Goal: Use online tool/utility: Utilize a website feature to perform a specific function

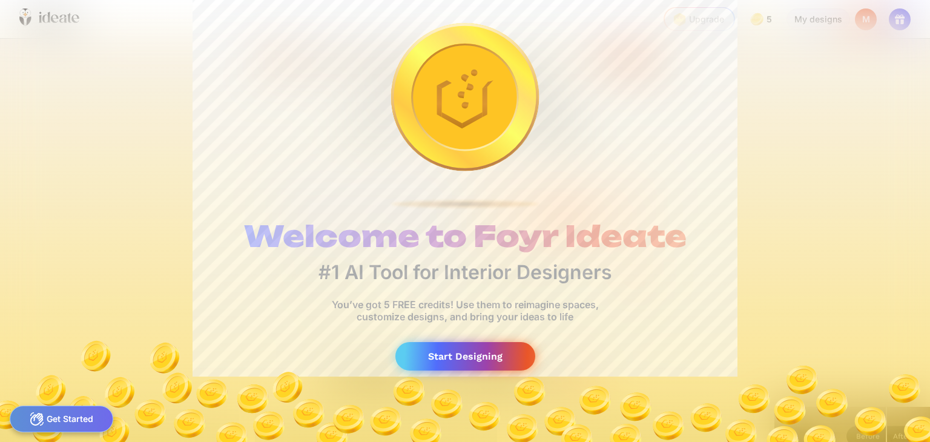
click at [512, 360] on div "Start Designing" at bounding box center [466, 356] width 140 height 28
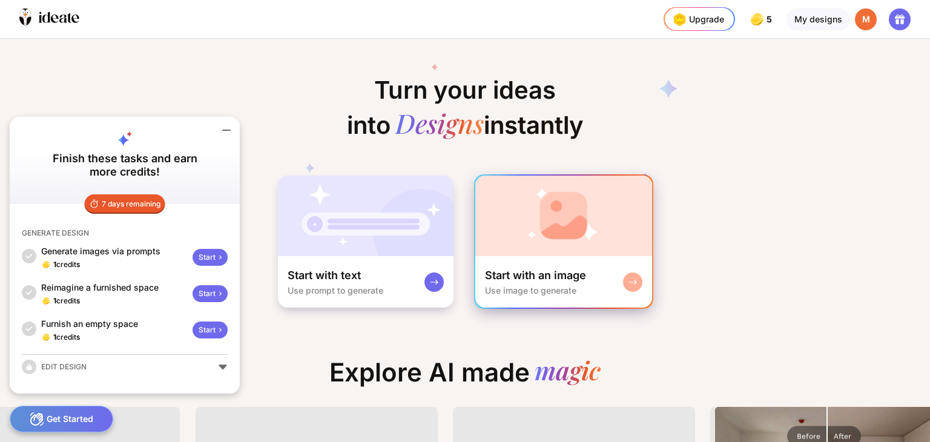
click at [548, 272] on div "Start with an image" at bounding box center [535, 275] width 101 height 15
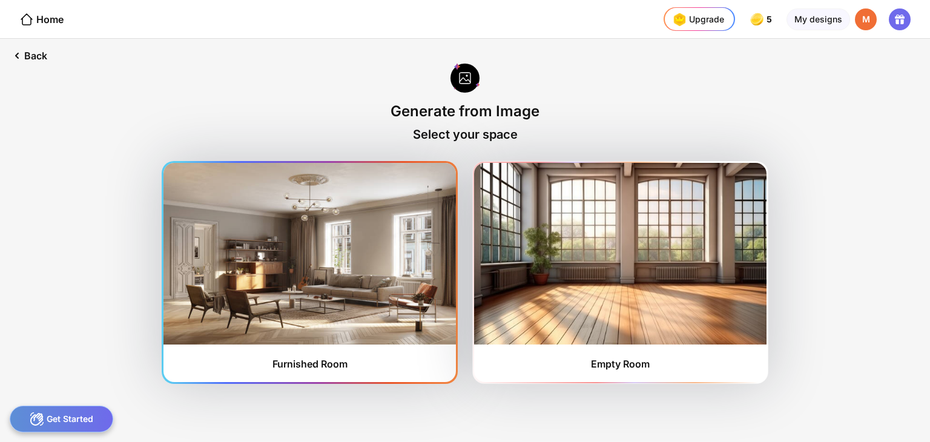
click at [429, 272] on img at bounding box center [310, 254] width 293 height 182
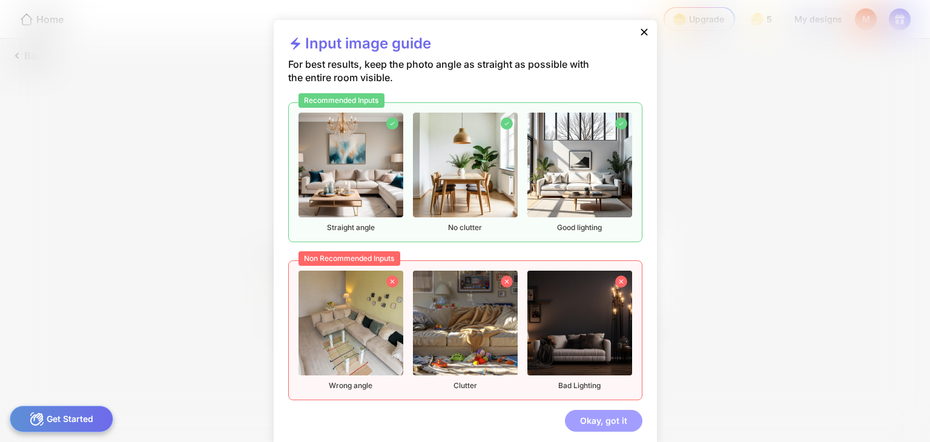
click at [577, 420] on div "Okay, got it" at bounding box center [604, 421] width 78 height 22
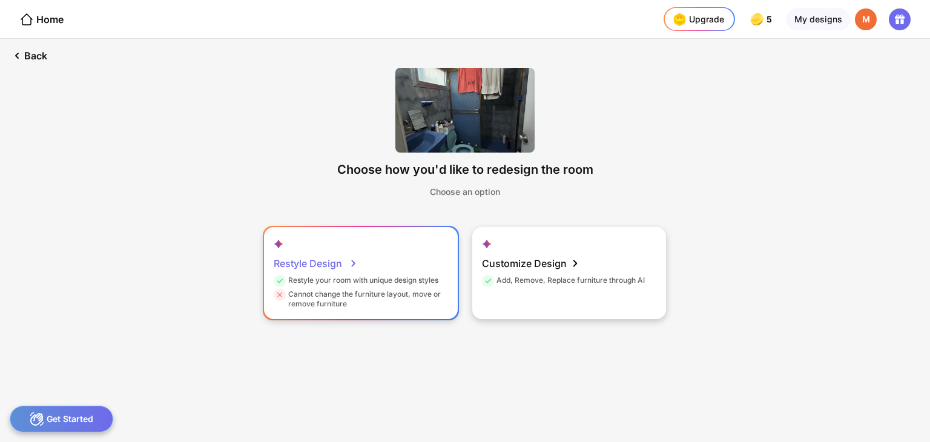
click at [422, 263] on div "Restyle Design Restyle your room with unique design styles Cannot change the fu…" at bounding box center [361, 273] width 194 height 92
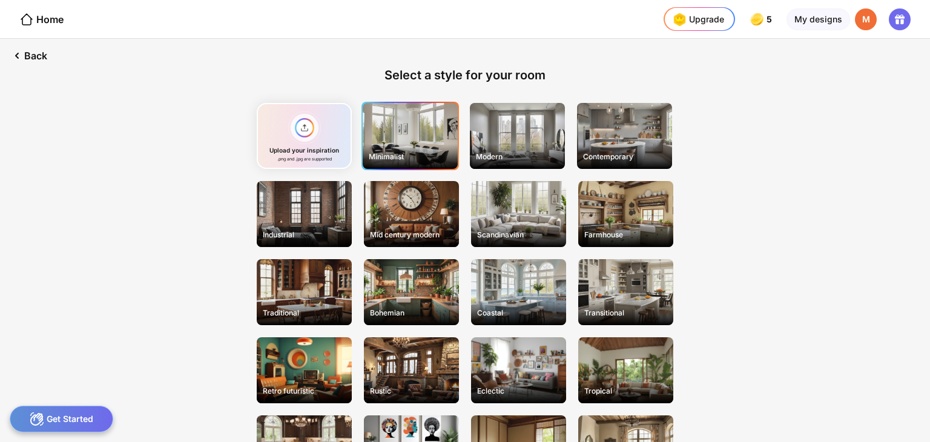
click at [435, 148] on div "Minimalist" at bounding box center [410, 156] width 93 height 19
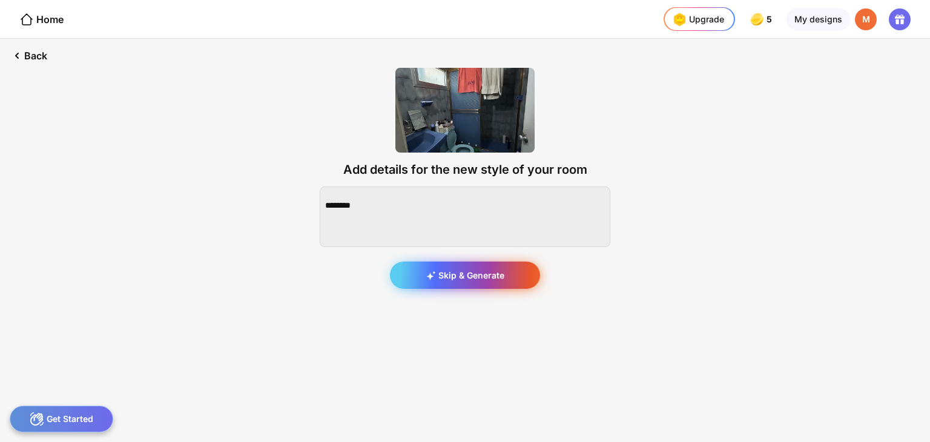
click at [417, 283] on div "Skip & Generate" at bounding box center [465, 275] width 150 height 27
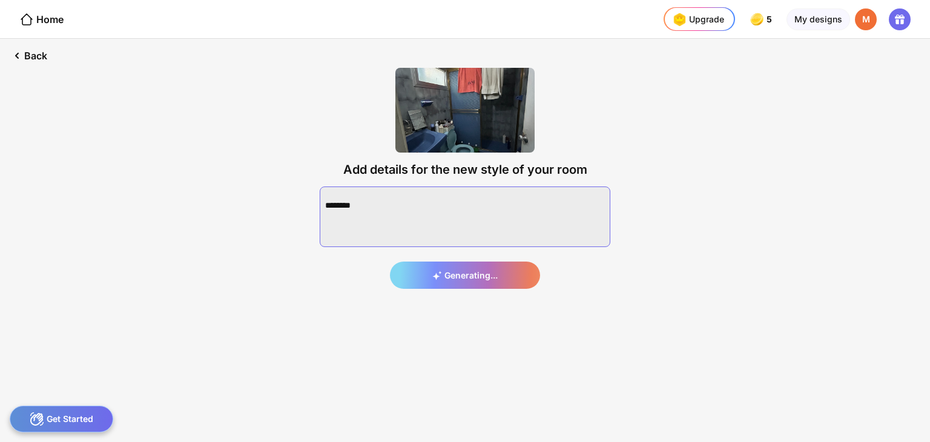
click at [426, 197] on textarea at bounding box center [465, 217] width 291 height 61
type textarea "***"
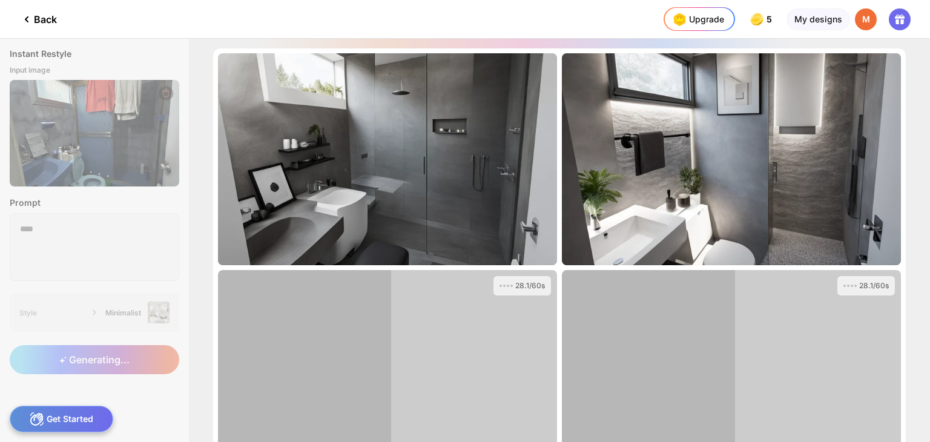
drag, startPoint x: 927, startPoint y: 60, endPoint x: 927, endPoint y: 102, distance: 42.4
click at [927, 102] on div "28.1/60s Almost there... Edit Design 28.1/60s Almost there... Edit Design 28.1/…" at bounding box center [559, 240] width 741 height 403
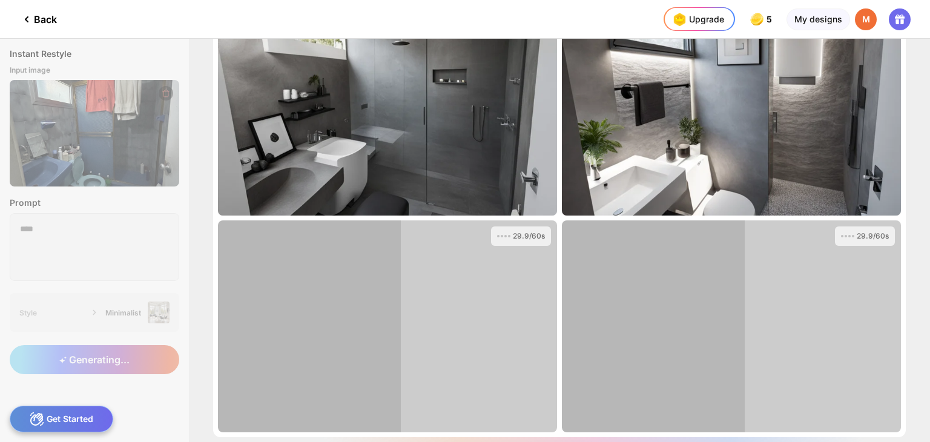
scroll to position [104, 0]
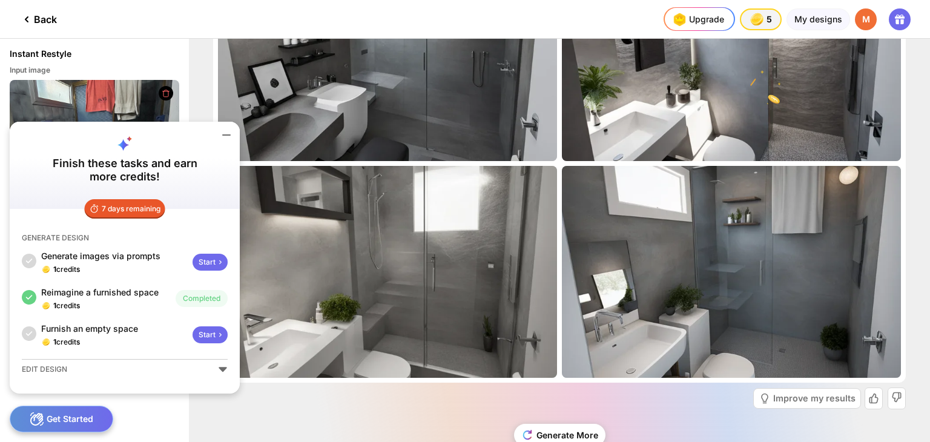
click at [914, 170] on div "Almost there... Edit Design Almost there... Edit Design Almost there... Edit De…" at bounding box center [559, 240] width 741 height 403
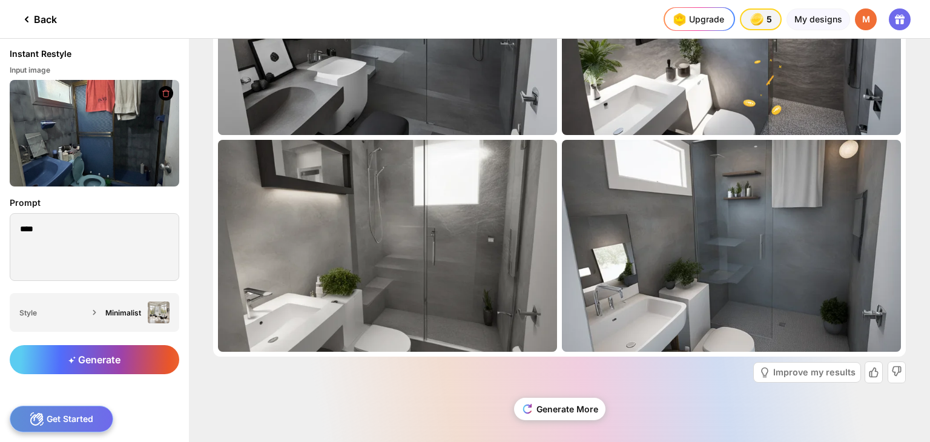
scroll to position [136, 0]
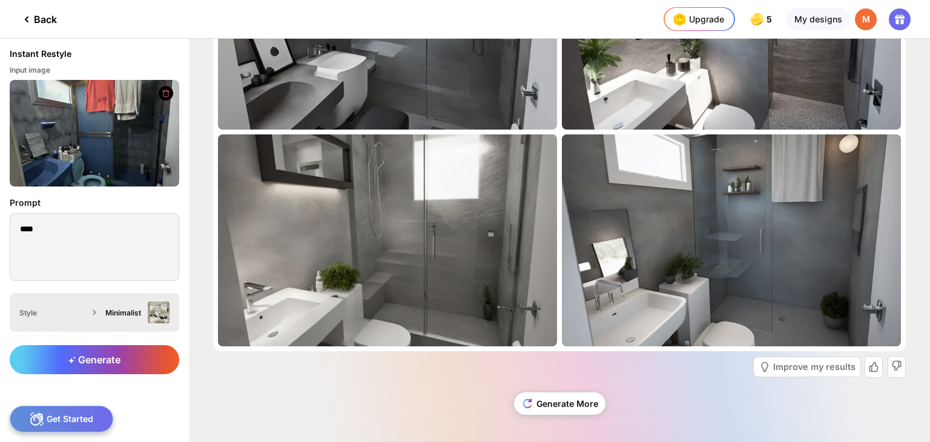
click at [129, 318] on div "Minimalist" at bounding box center [135, 313] width 69 height 22
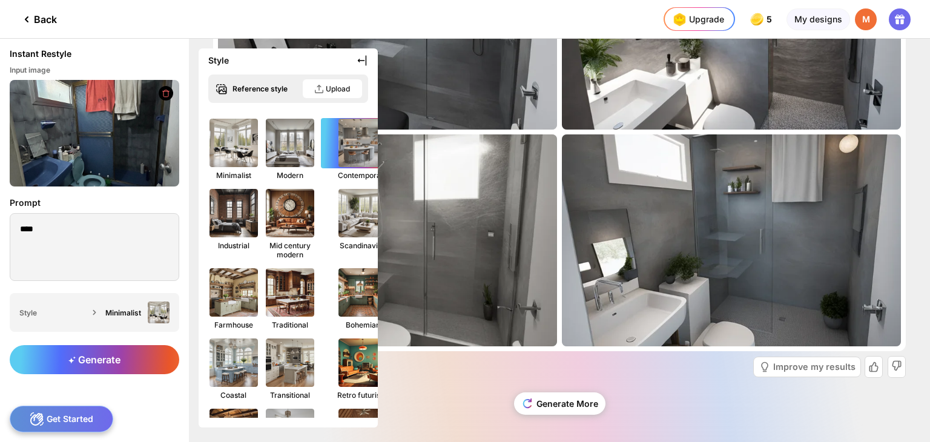
click at [348, 153] on img at bounding box center [362, 142] width 53 height 53
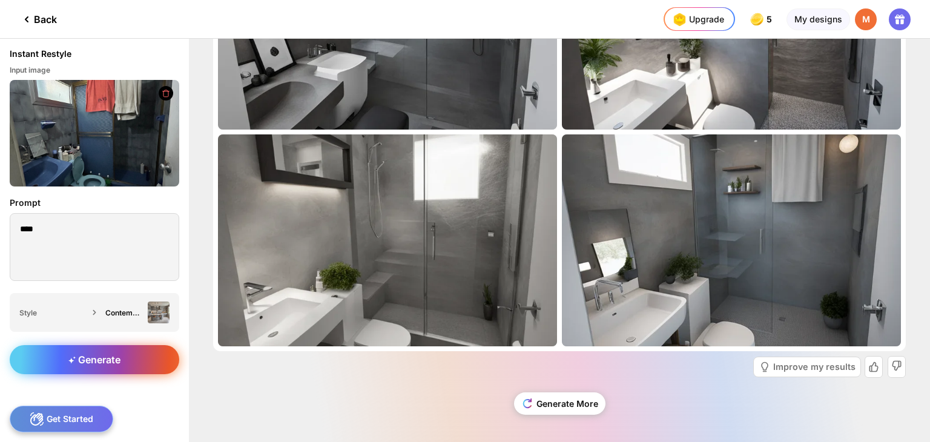
click at [142, 363] on div "Generate" at bounding box center [95, 359] width 170 height 29
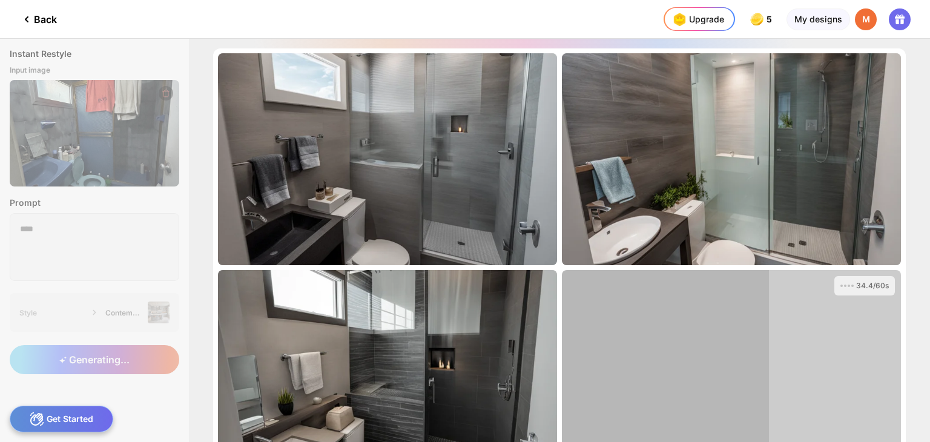
click at [150, 237] on div "Instant Restyle Input image Prompt **** Style Contemporary Generating... 34.4/6…" at bounding box center [465, 240] width 930 height 403
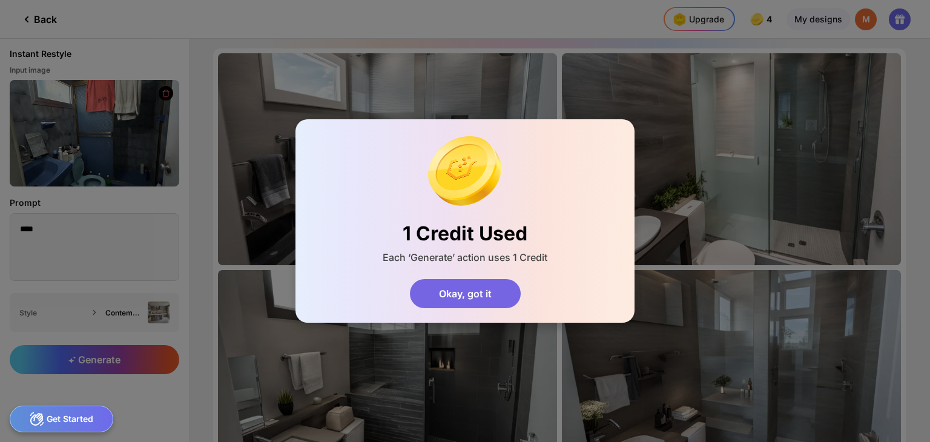
click at [444, 300] on div "Okay, got it" at bounding box center [465, 293] width 111 height 29
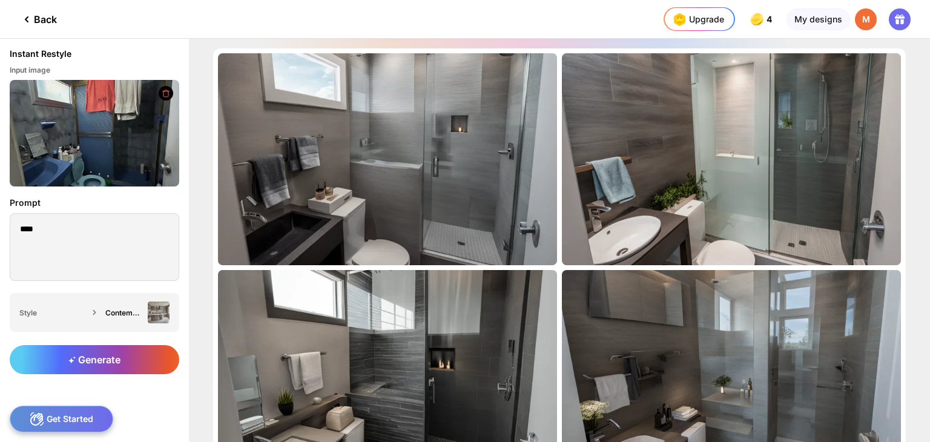
drag, startPoint x: 926, startPoint y: 90, endPoint x: 928, endPoint y: 113, distance: 23.7
click at [928, 113] on div "Almost there... Edit Design Almost there... Edit Design Almost there... Edit De…" at bounding box center [559, 240] width 741 height 403
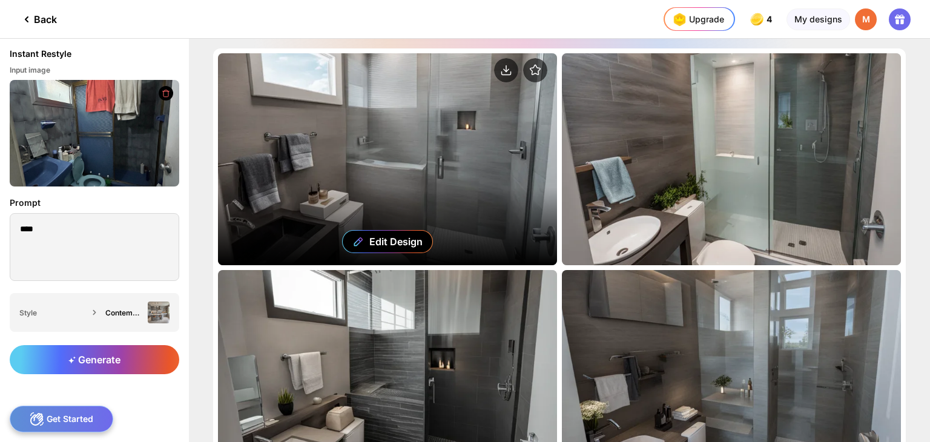
click at [428, 134] on div "Edit Design" at bounding box center [387, 159] width 339 height 212
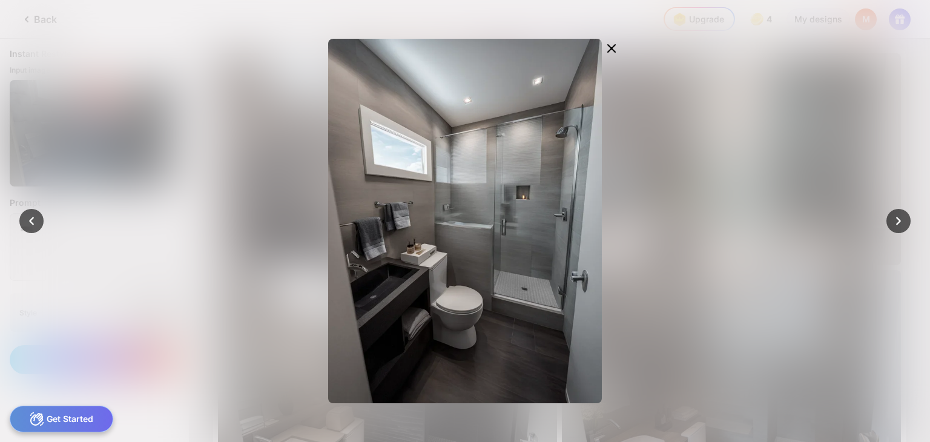
click at [126, 204] on div at bounding box center [465, 221] width 930 height 442
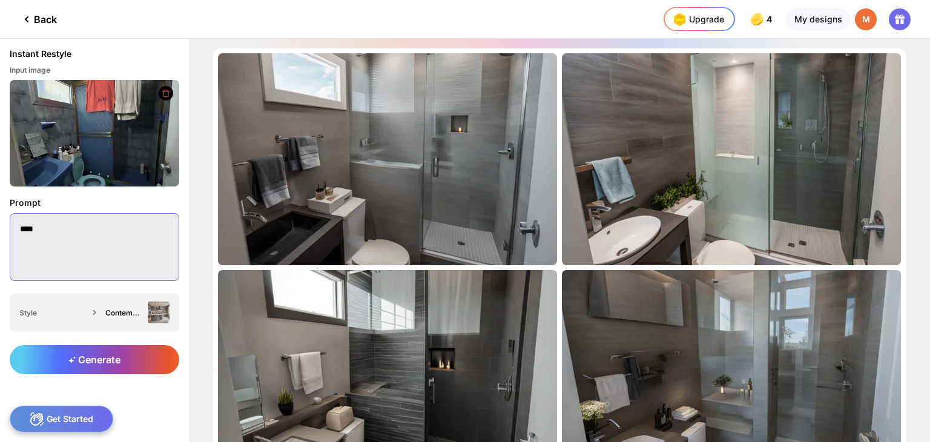
click at [63, 244] on textarea "****" at bounding box center [95, 247] width 170 height 68
type textarea "*"
type textarea "**********"
click at [116, 315] on div "Contemporary" at bounding box center [124, 312] width 38 height 9
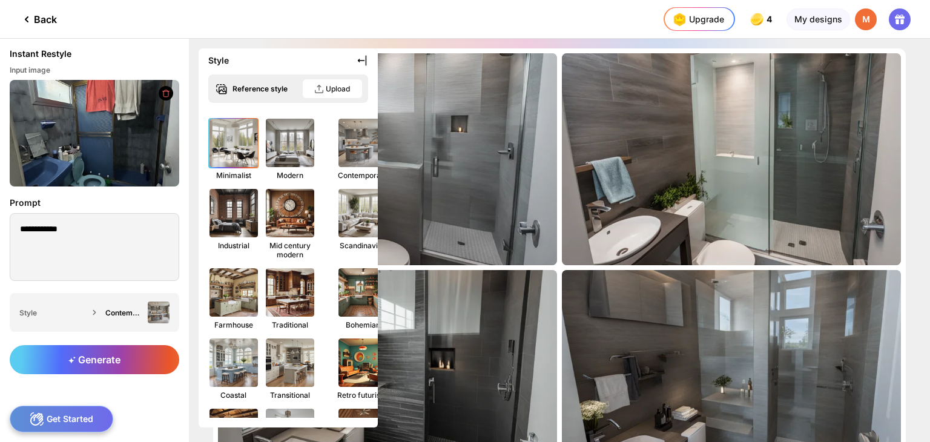
click at [243, 165] on img at bounding box center [233, 142] width 53 height 53
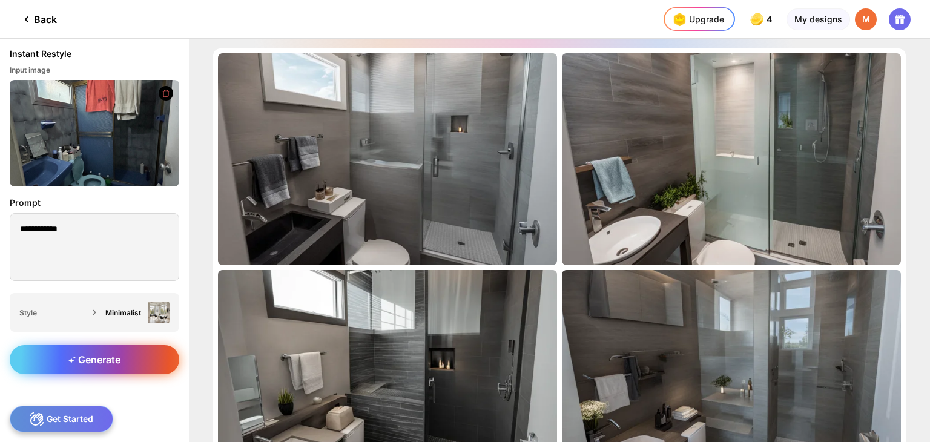
click at [116, 348] on div "Generate" at bounding box center [95, 359] width 170 height 29
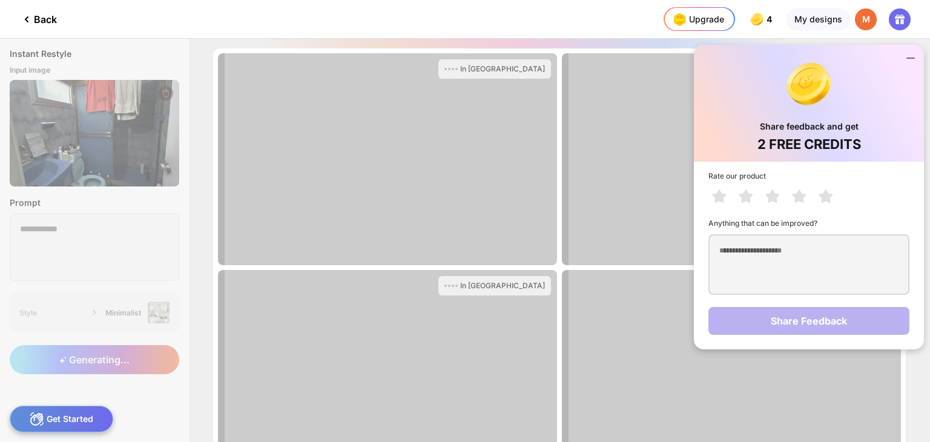
click at [911, 57] on icon at bounding box center [911, 58] width 15 height 15
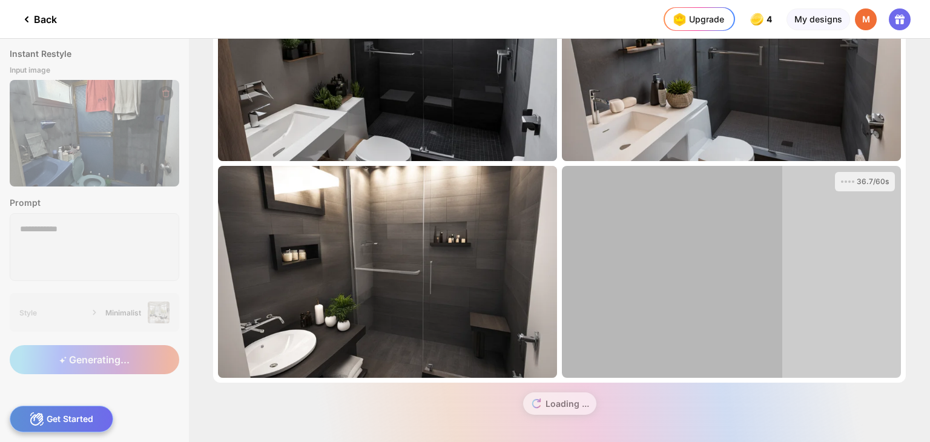
scroll to position [104, 0]
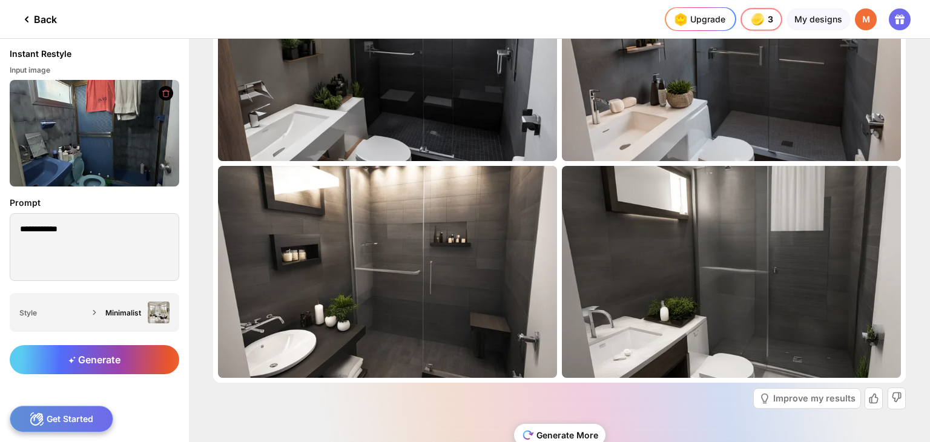
click at [537, 438] on div "Generate More" at bounding box center [559, 435] width 91 height 22
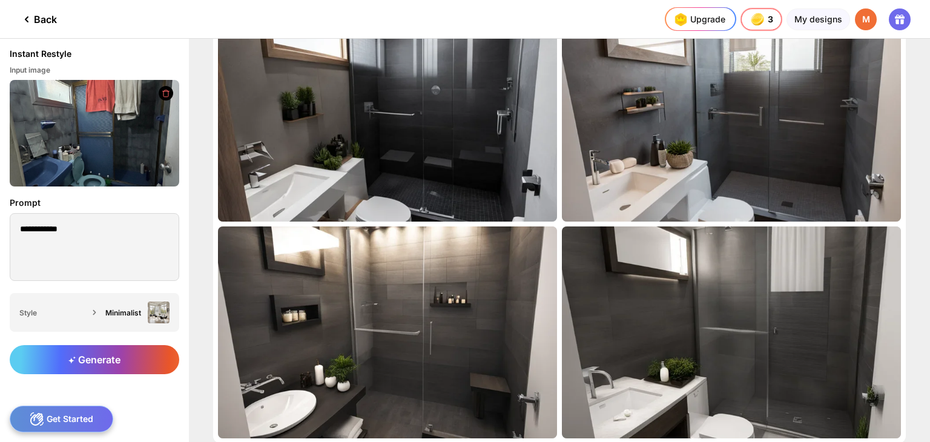
scroll to position [0, 0]
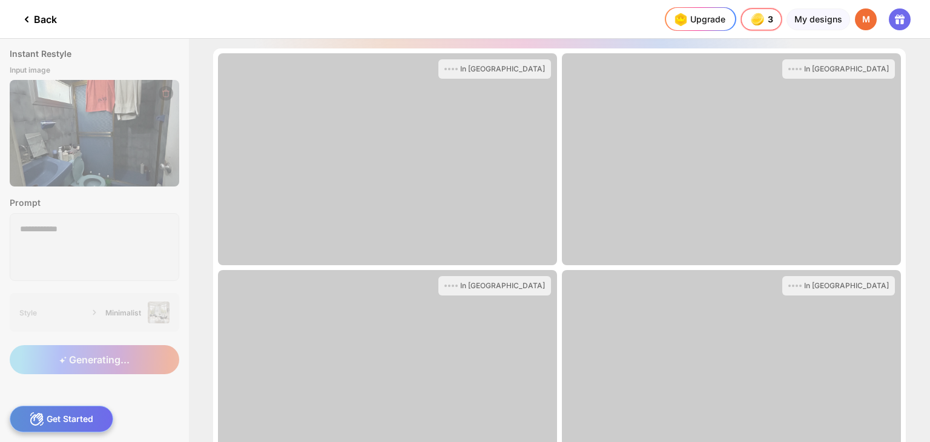
click at [913, 135] on div "In Queue Almost there... Edit Design In [GEOGRAPHIC_DATA] Almost there... Edit …" at bounding box center [559, 240] width 741 height 403
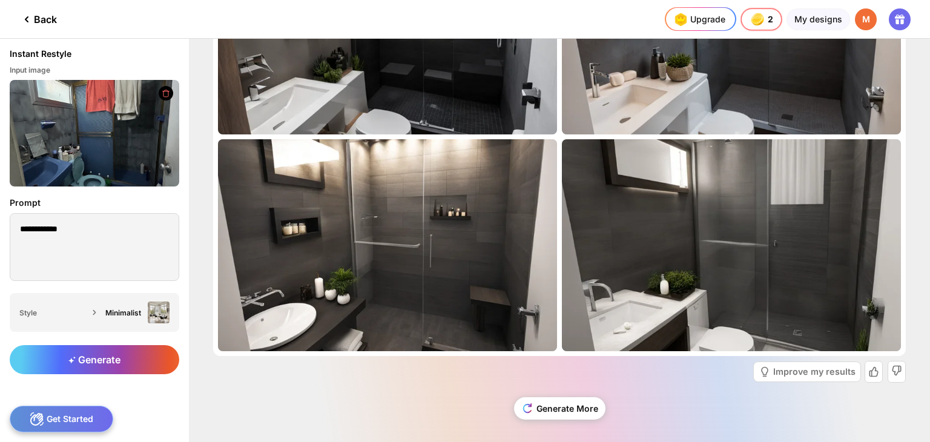
scroll to position [568, 0]
